Goal: Task Accomplishment & Management: Use online tool/utility

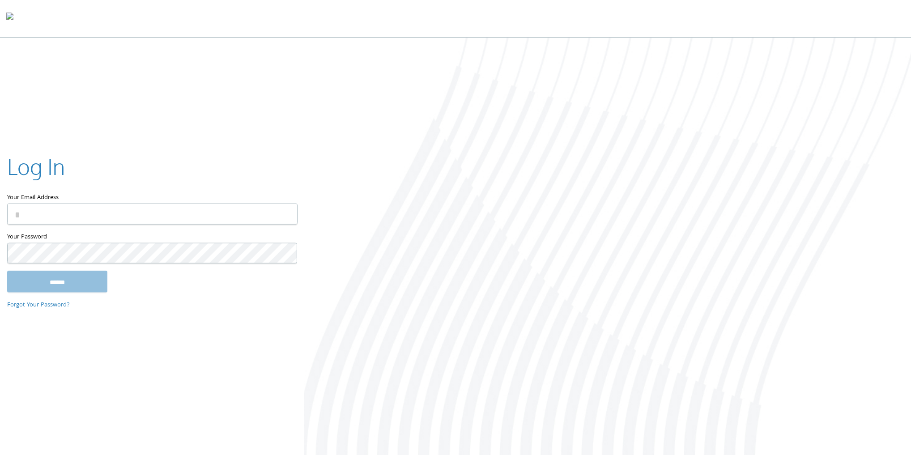
click at [183, 209] on input "Your Email Address" at bounding box center [152, 213] width 290 height 21
type input "**********"
click at [69, 279] on input "******" at bounding box center [57, 281] width 100 height 21
